Goal: Check status: Check status

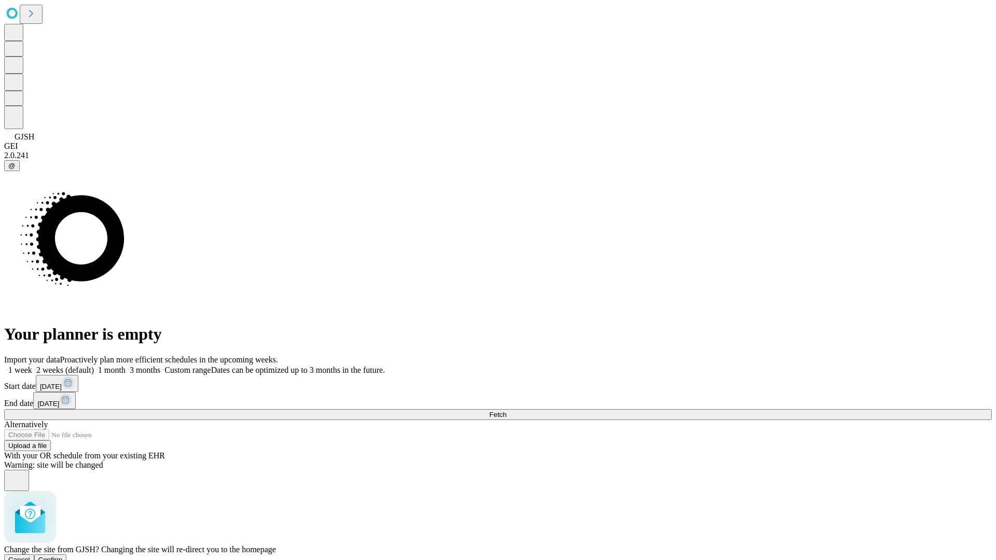
click at [63, 556] on span "Confirm" at bounding box center [50, 560] width 24 height 8
click at [94, 366] on label "2 weeks (default)" at bounding box center [63, 370] width 62 height 9
click at [506, 411] on span "Fetch" at bounding box center [497, 415] width 17 height 8
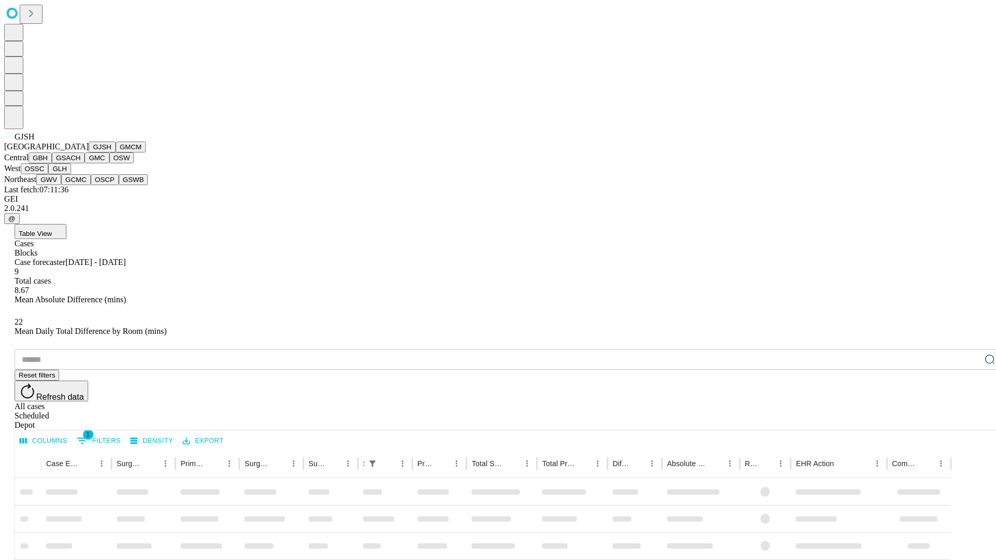
click at [116, 153] on button "GMCM" at bounding box center [131, 147] width 30 height 11
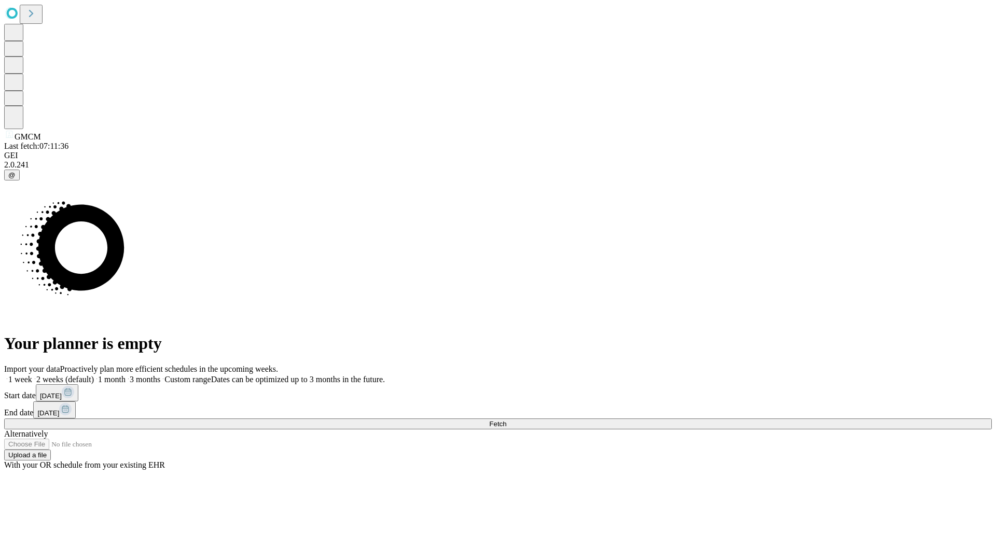
click at [94, 375] on label "2 weeks (default)" at bounding box center [63, 379] width 62 height 9
click at [506, 420] on span "Fetch" at bounding box center [497, 424] width 17 height 8
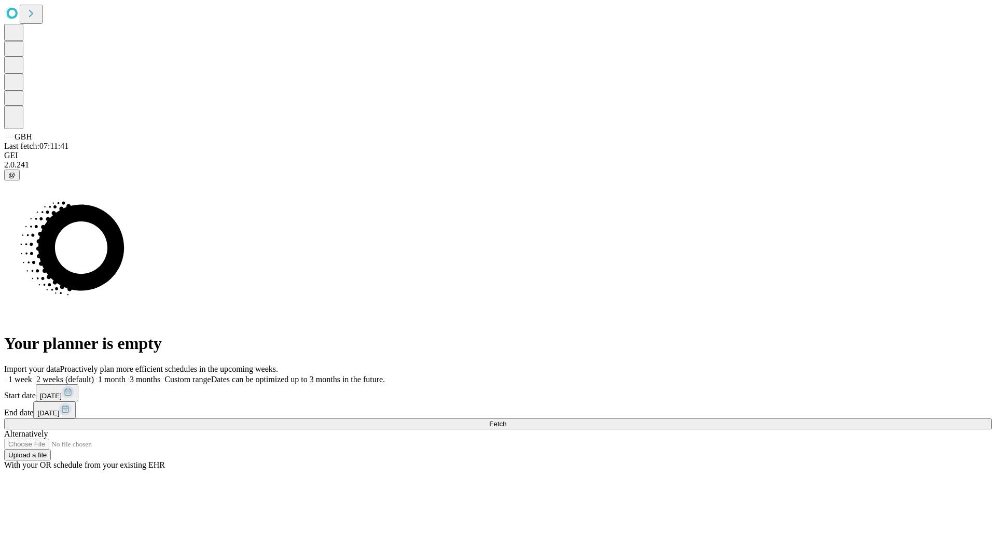
click at [94, 375] on label "2 weeks (default)" at bounding box center [63, 379] width 62 height 9
click at [506, 420] on span "Fetch" at bounding box center [497, 424] width 17 height 8
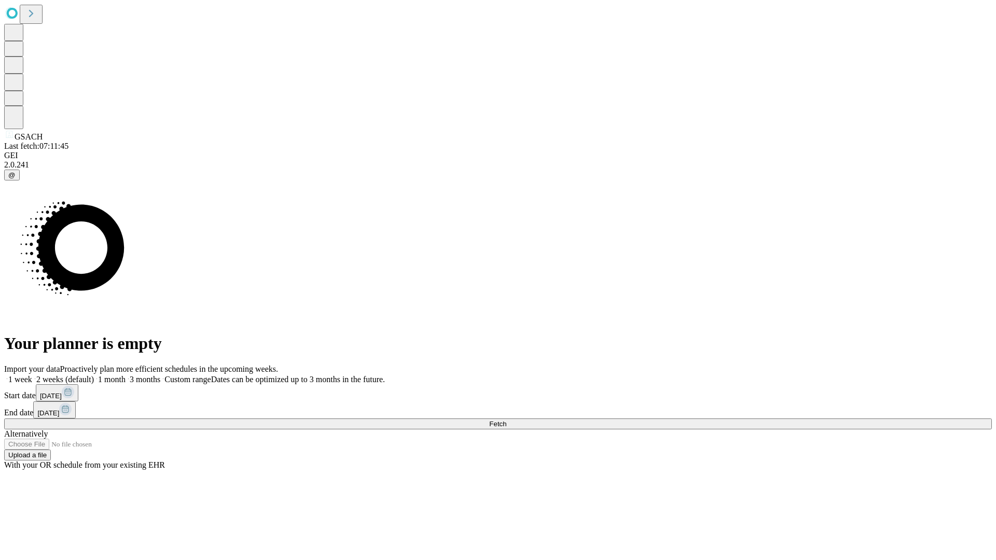
click at [506, 420] on span "Fetch" at bounding box center [497, 424] width 17 height 8
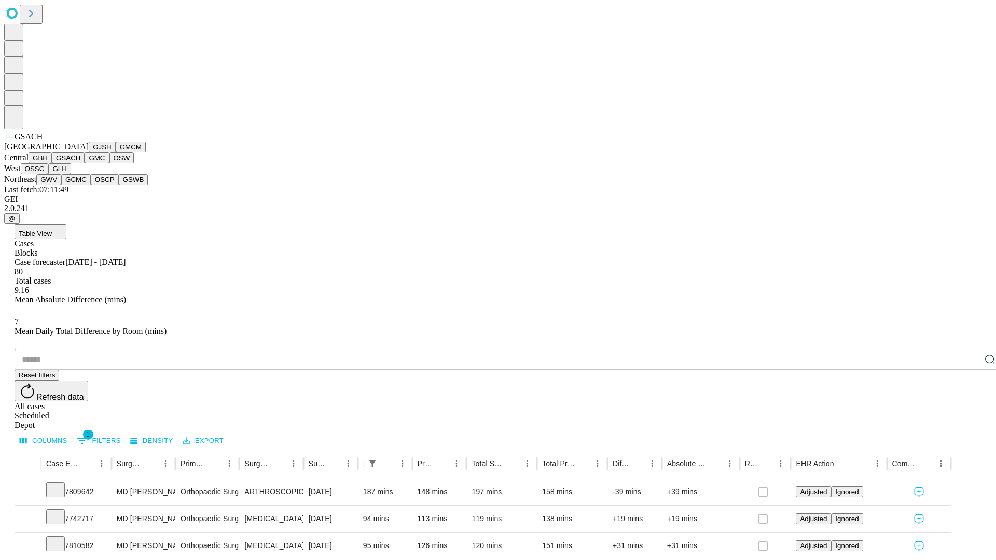
click at [85, 163] on button "GMC" at bounding box center [97, 158] width 24 height 11
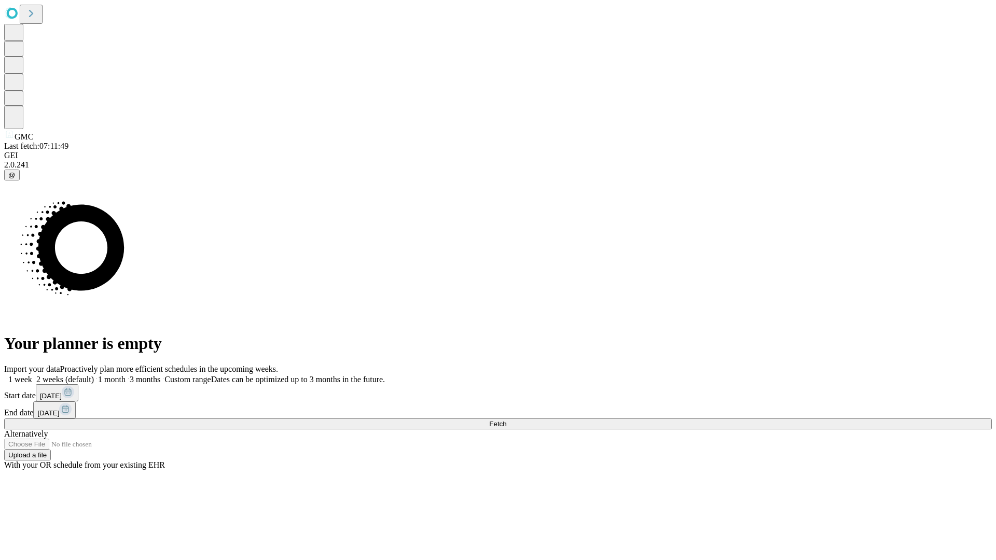
click at [94, 375] on label "2 weeks (default)" at bounding box center [63, 379] width 62 height 9
click at [506, 420] on span "Fetch" at bounding box center [497, 424] width 17 height 8
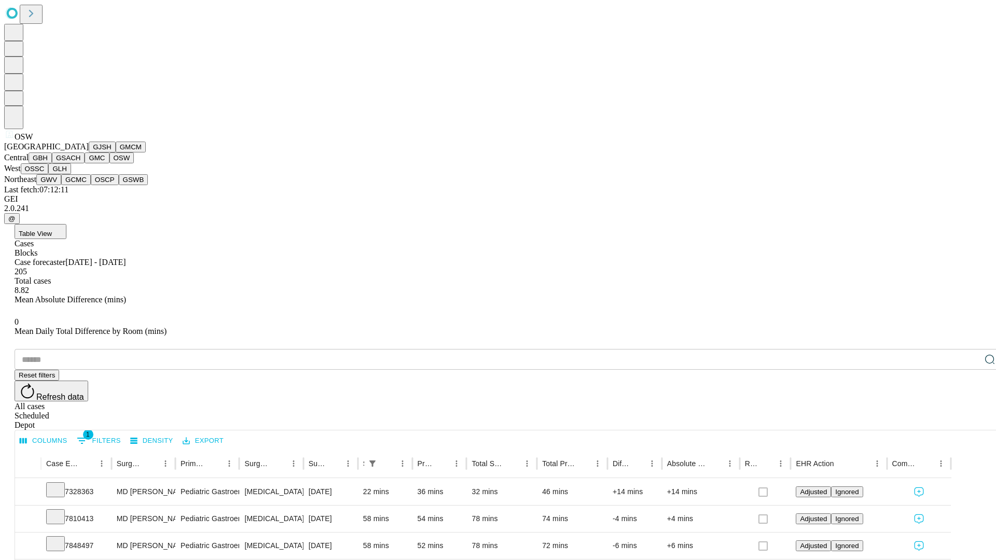
click at [49, 174] on button "OSSC" at bounding box center [35, 168] width 28 height 11
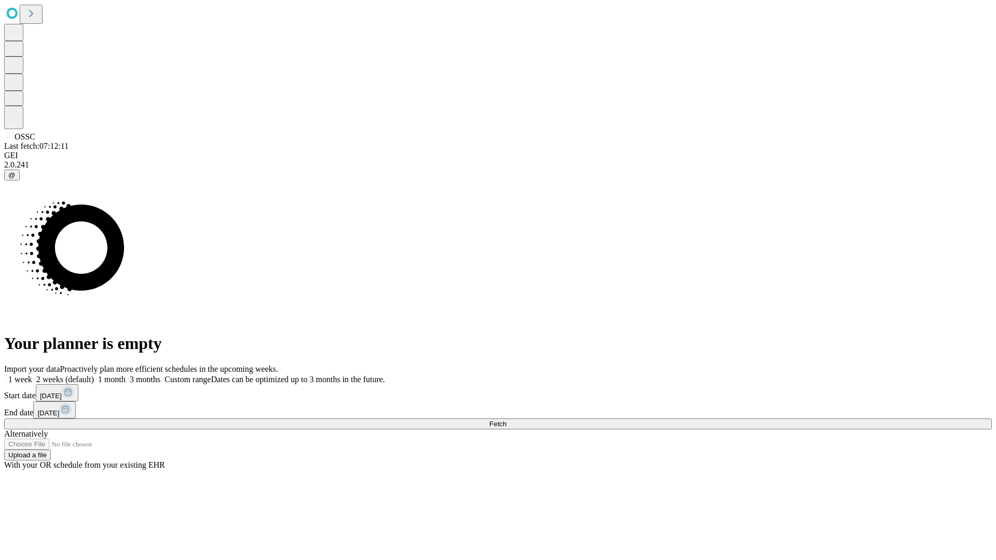
click at [94, 375] on label "2 weeks (default)" at bounding box center [63, 379] width 62 height 9
click at [506, 420] on span "Fetch" at bounding box center [497, 424] width 17 height 8
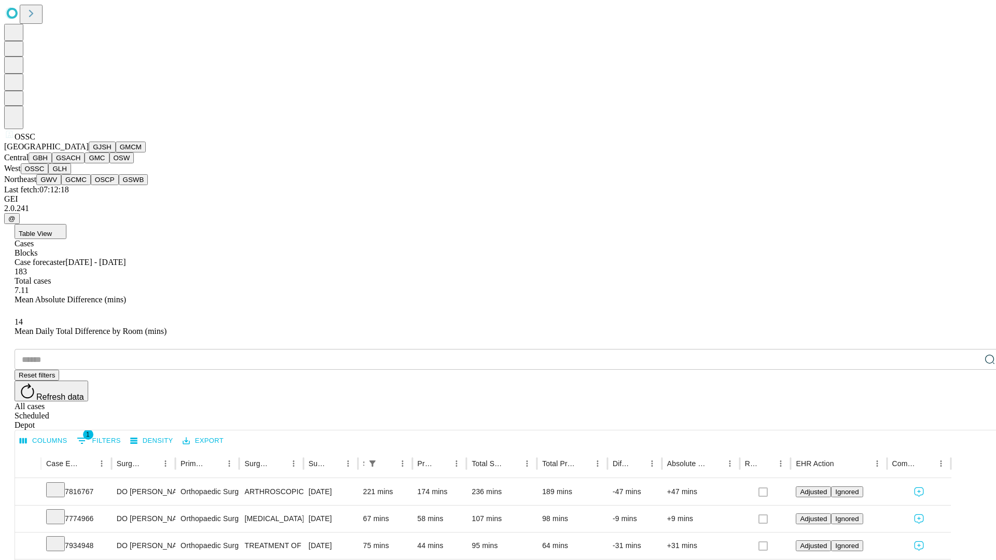
click at [71, 174] on button "GLH" at bounding box center [59, 168] width 22 height 11
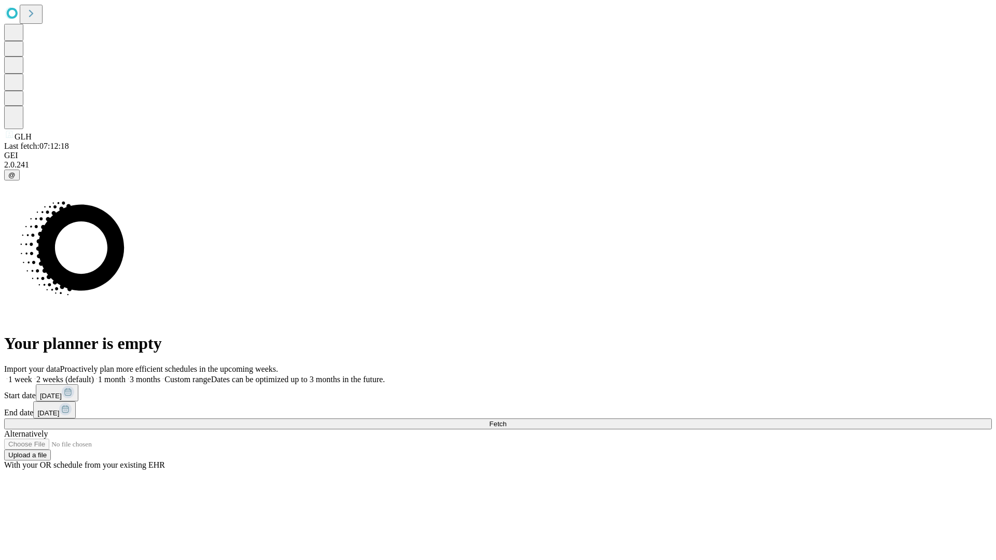
click at [506, 420] on span "Fetch" at bounding box center [497, 424] width 17 height 8
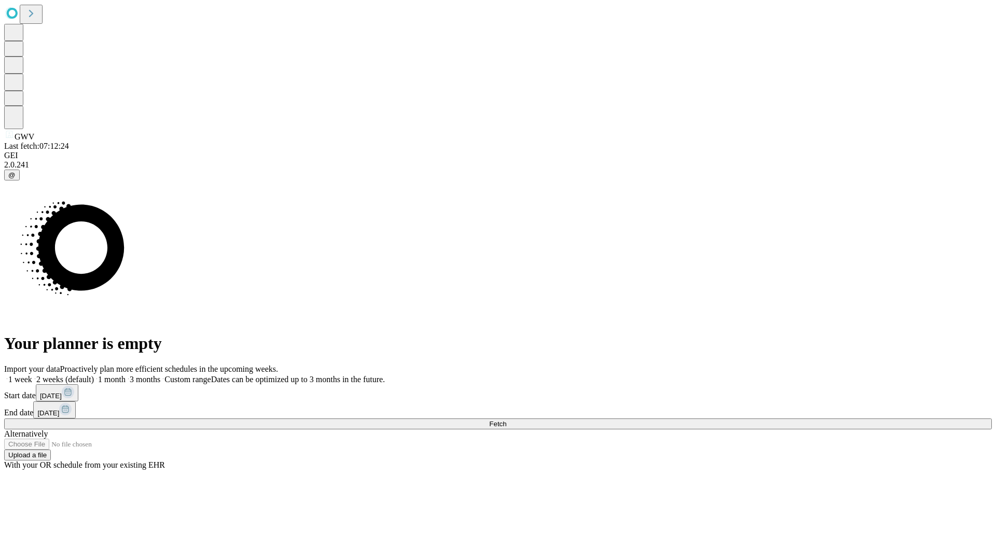
click at [94, 375] on label "2 weeks (default)" at bounding box center [63, 379] width 62 height 9
click at [506, 420] on span "Fetch" at bounding box center [497, 424] width 17 height 8
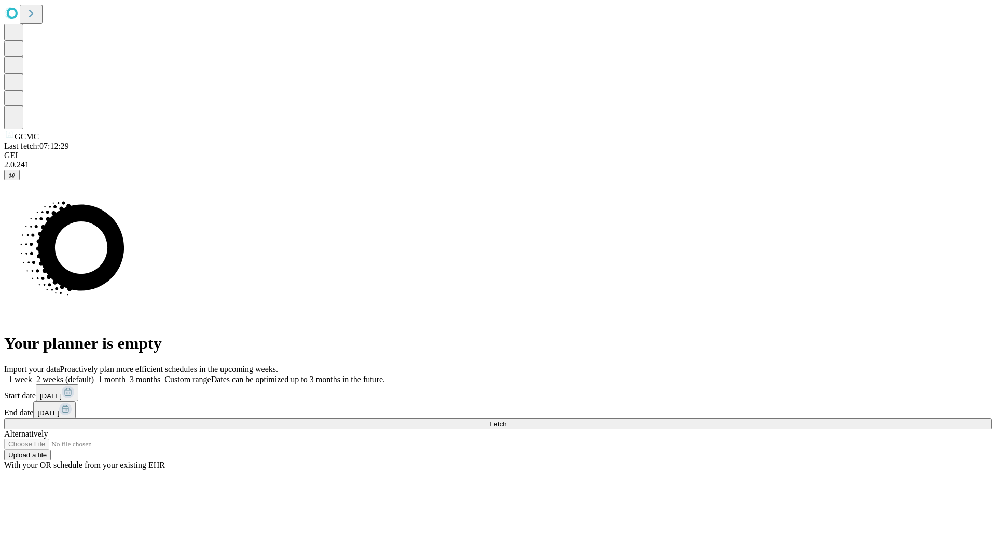
click at [94, 375] on label "2 weeks (default)" at bounding box center [63, 379] width 62 height 9
click at [506, 420] on span "Fetch" at bounding box center [497, 424] width 17 height 8
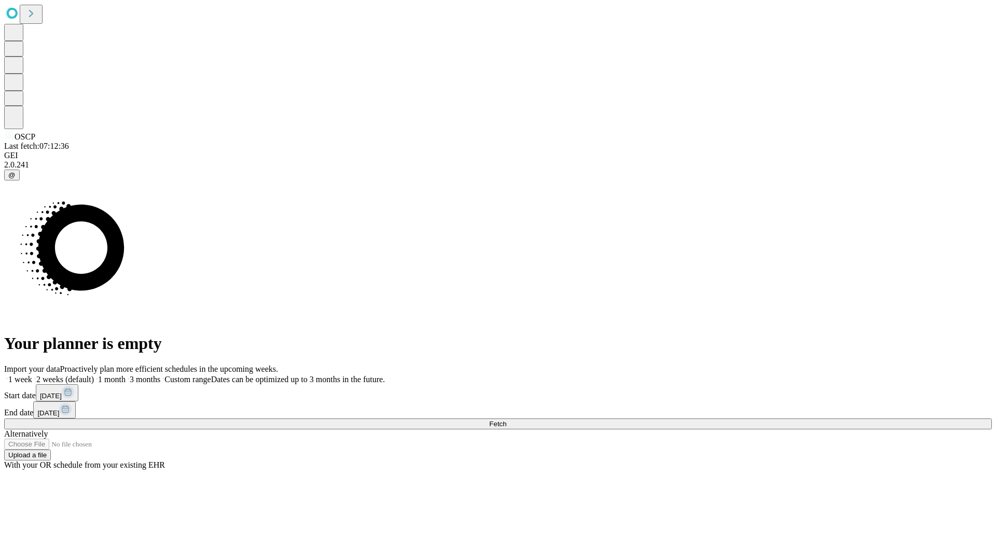
click at [94, 375] on label "2 weeks (default)" at bounding box center [63, 379] width 62 height 9
click at [506, 420] on span "Fetch" at bounding box center [497, 424] width 17 height 8
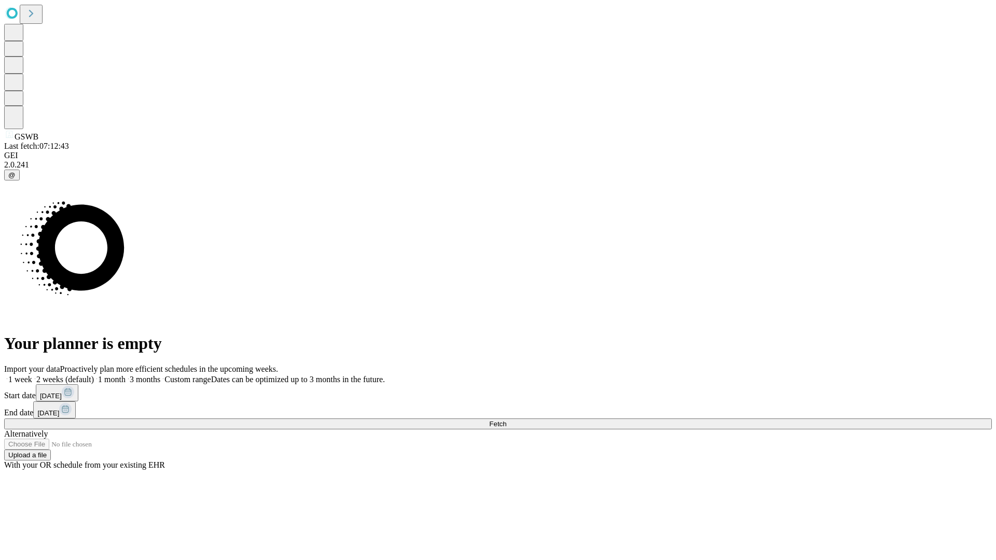
click at [506, 420] on span "Fetch" at bounding box center [497, 424] width 17 height 8
